Goal: Task Accomplishment & Management: Use online tool/utility

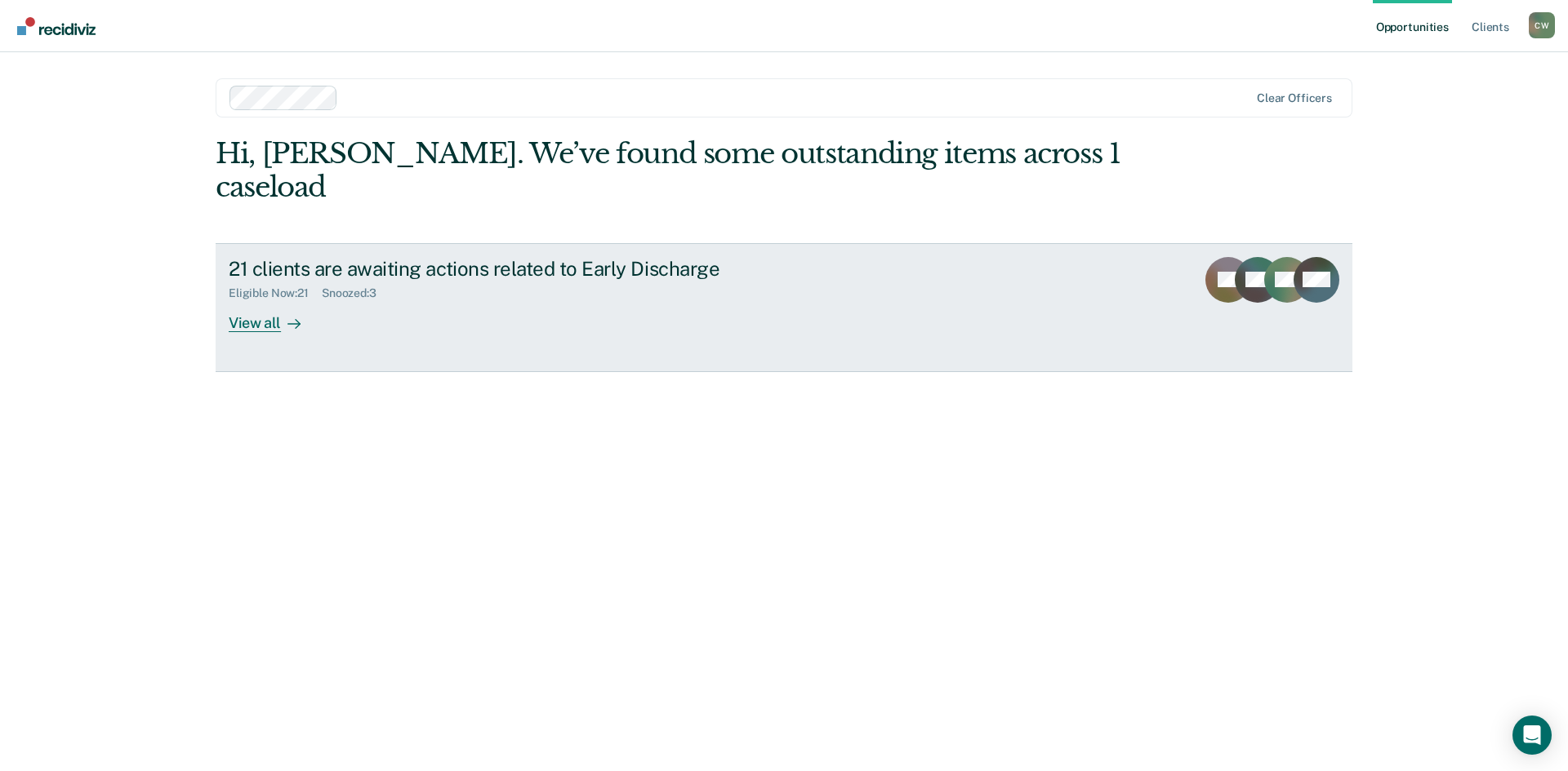
click at [1267, 265] on icon at bounding box center [1285, 298] width 75 height 66
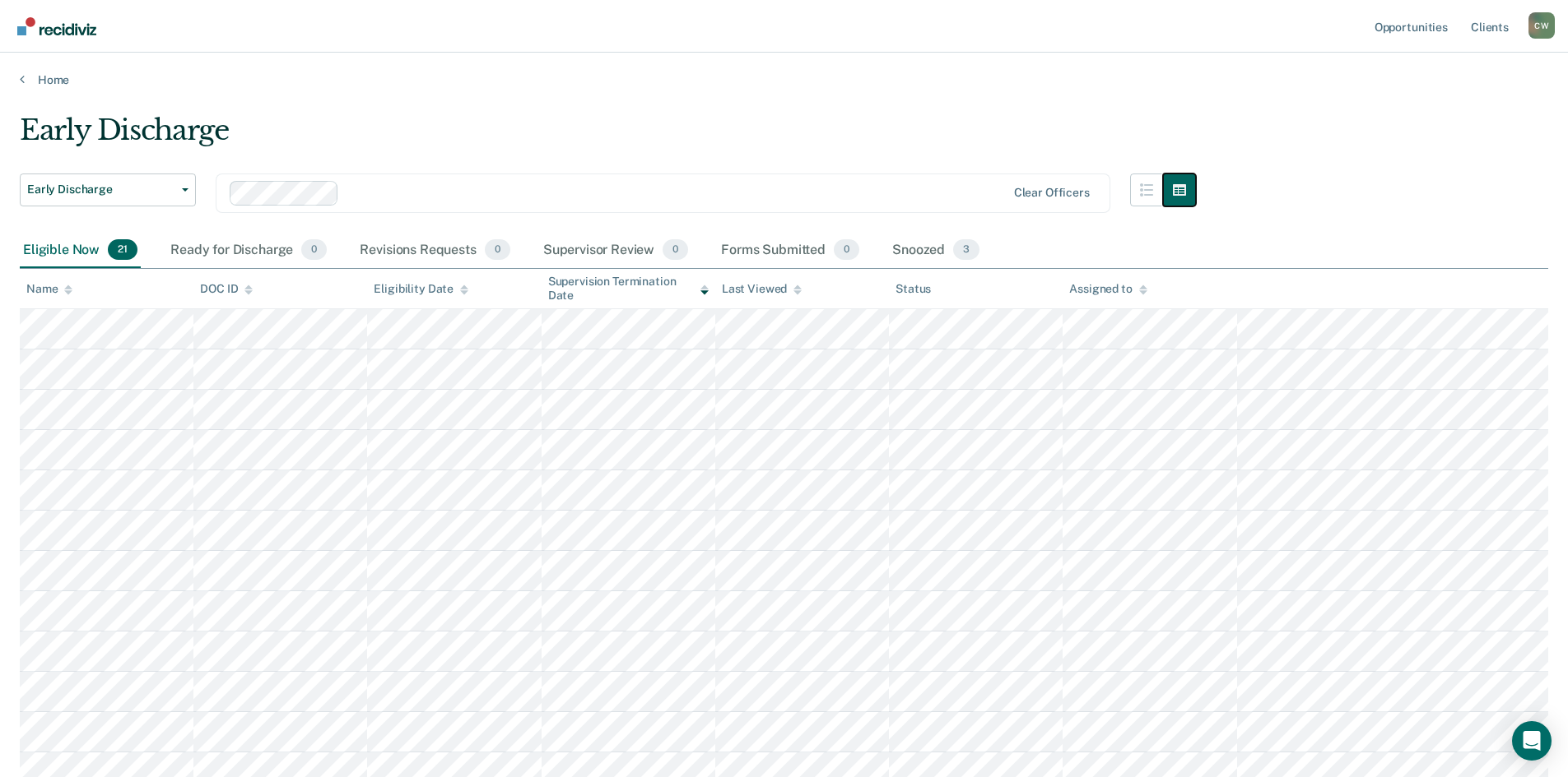
click at [1196, 187] on button "button" at bounding box center [1179, 190] width 33 height 33
click at [1150, 195] on icon "button" at bounding box center [1146, 190] width 13 height 13
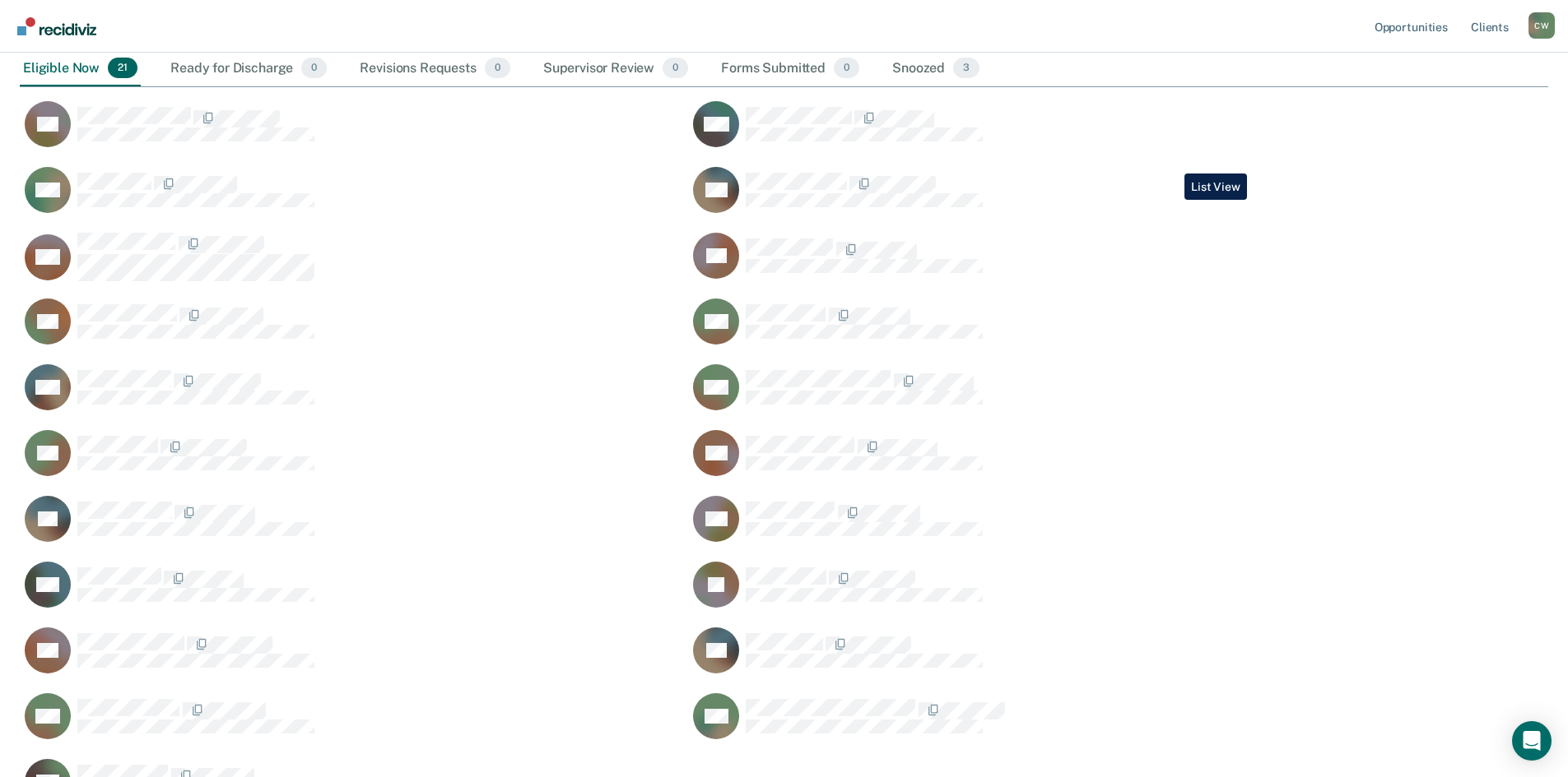
scroll to position [182, 0]
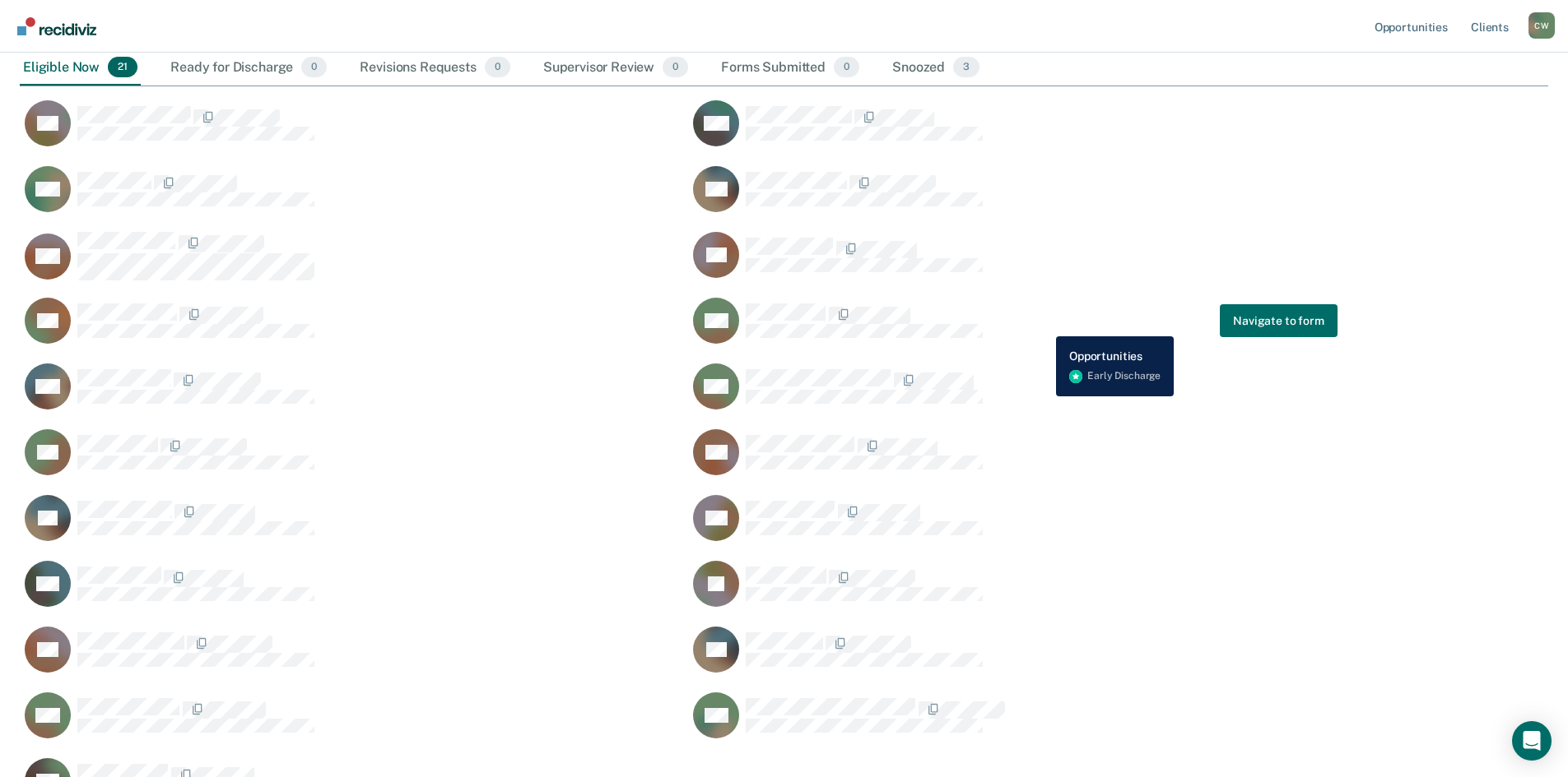
drag, startPoint x: 1044, startPoint y: 325, endPoint x: 1389, endPoint y: 141, distance: 391.0
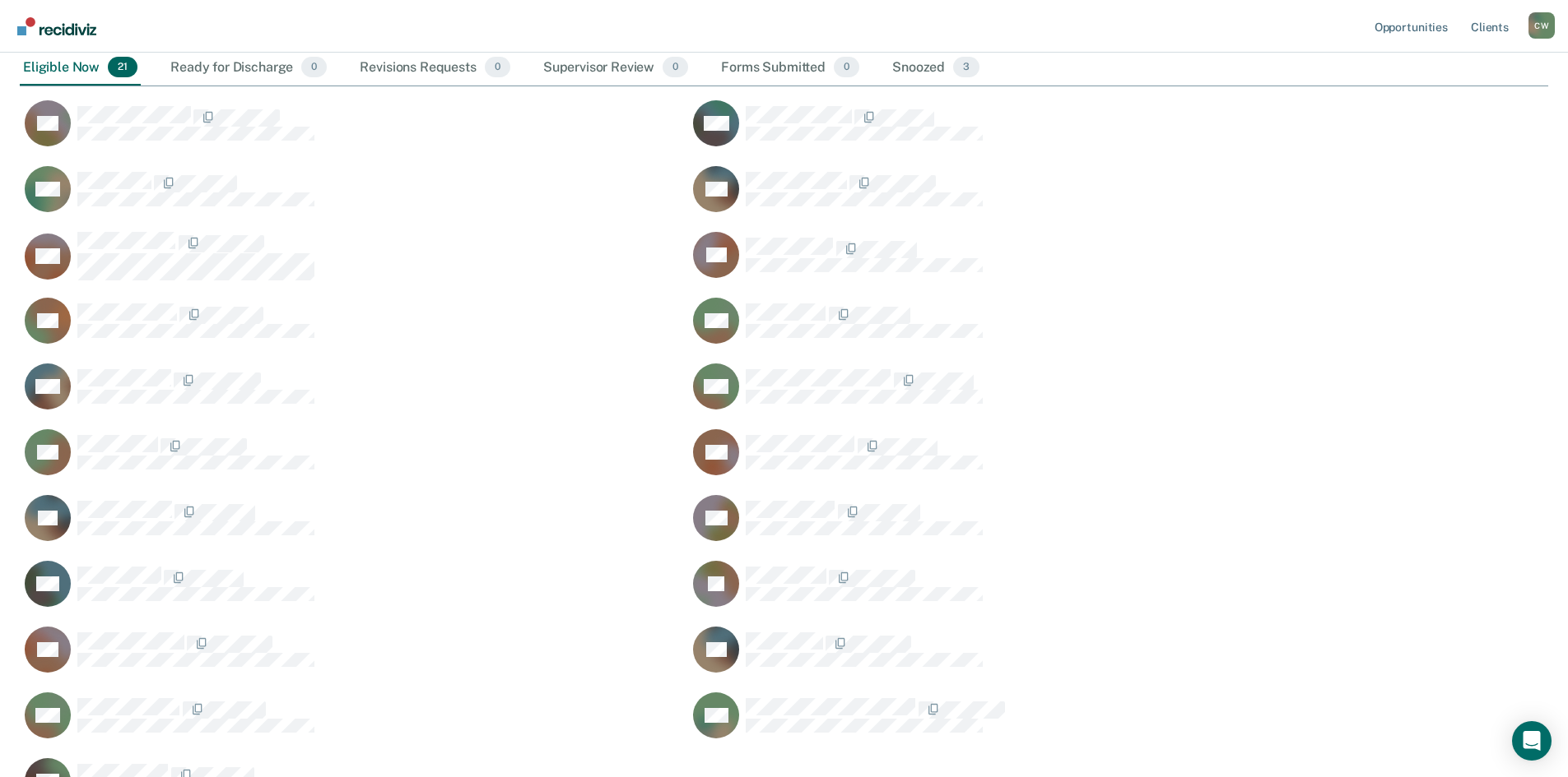
click at [1389, 141] on div "Early Discharge Early Discharge Early Discharge Clear officers Eligible Now 21 …" at bounding box center [784, 375] width 1528 height 888
